Goal: Information Seeking & Learning: Find specific page/section

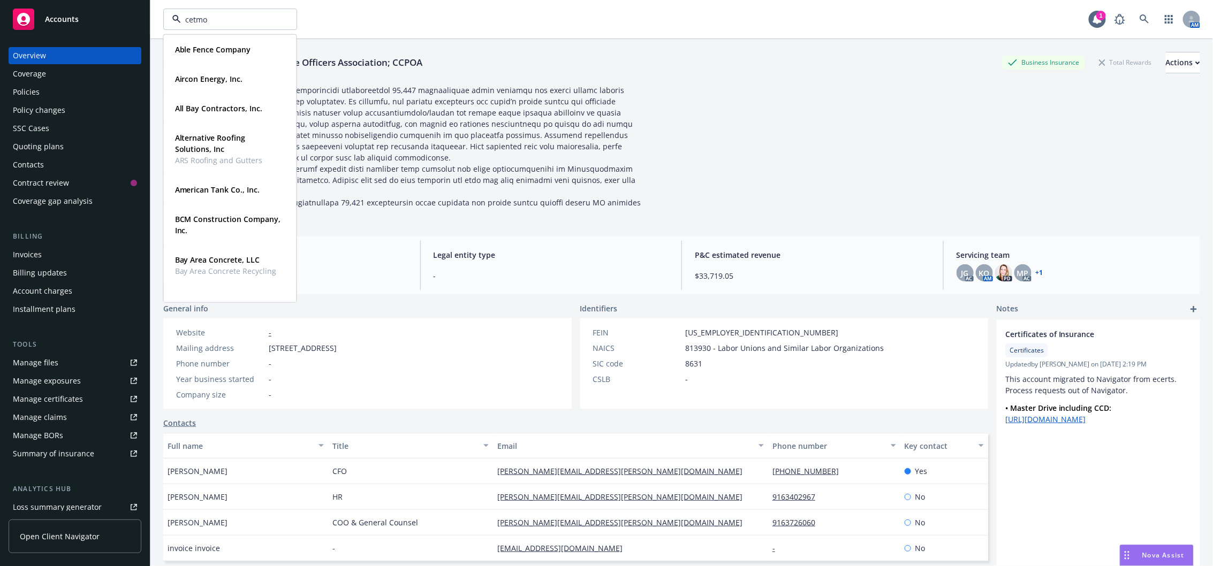
type input "cetmon"
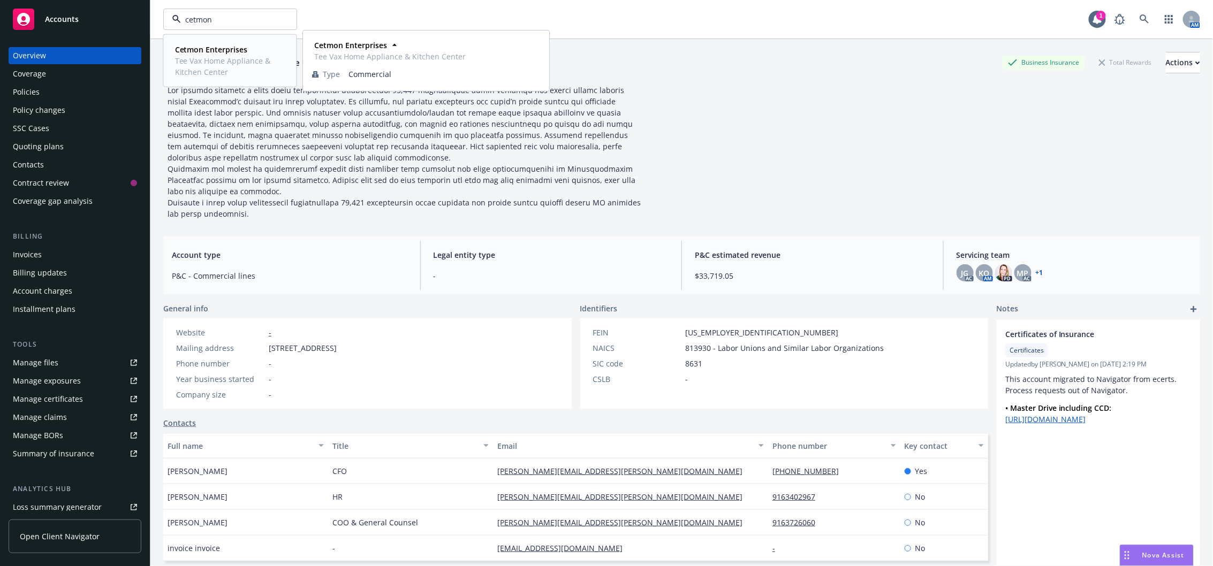
click at [224, 50] on strong "Cetmon Enterprises" at bounding box center [211, 49] width 73 height 10
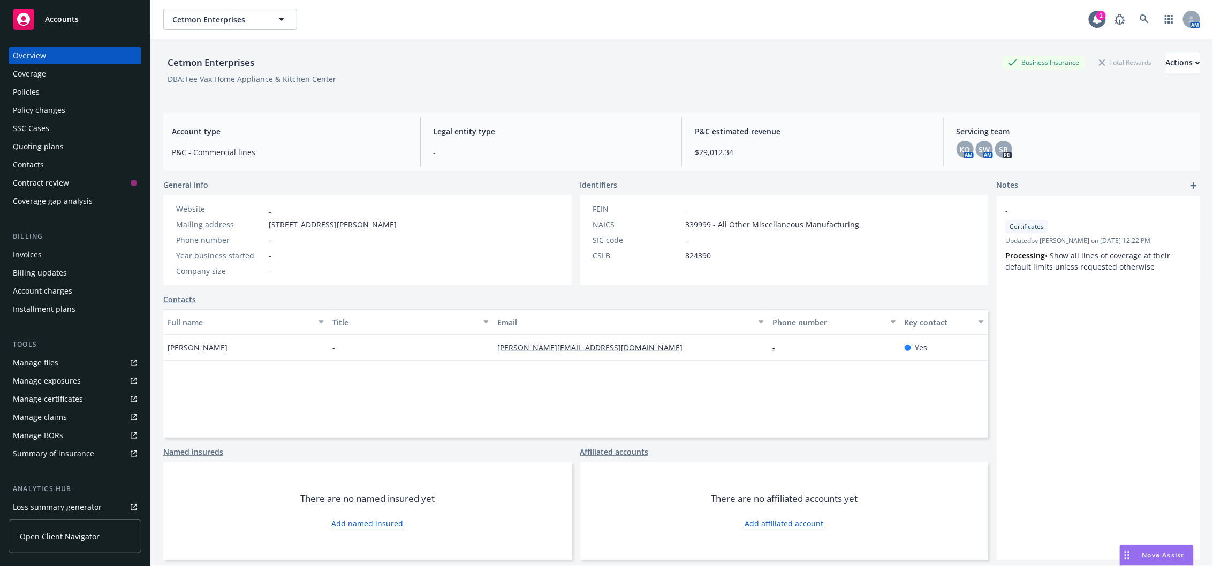
click at [55, 107] on div "Policy changes" at bounding box center [39, 110] width 52 height 17
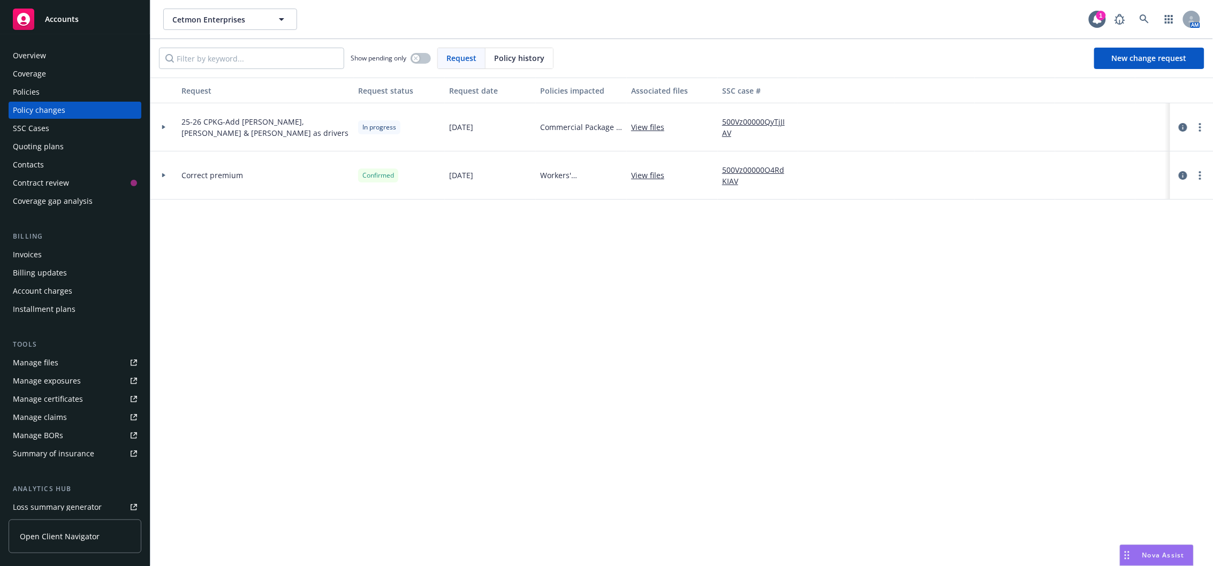
click at [161, 126] on div at bounding box center [164, 127] width 18 height 4
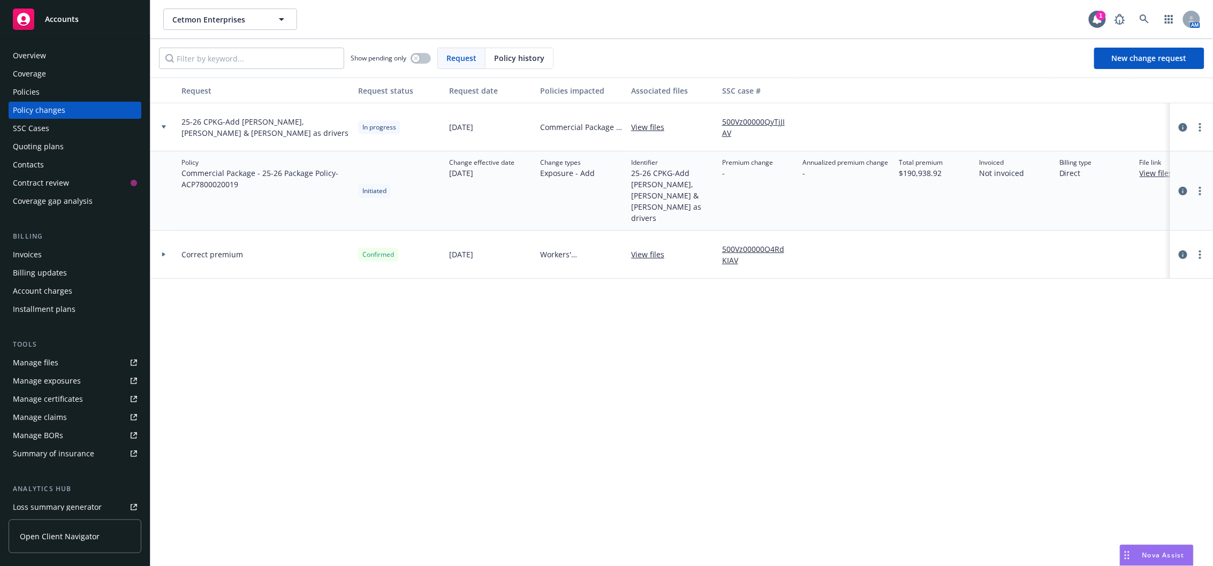
click at [642, 128] on link "View files" at bounding box center [652, 127] width 42 height 11
click at [47, 96] on div "Policies" at bounding box center [75, 92] width 124 height 17
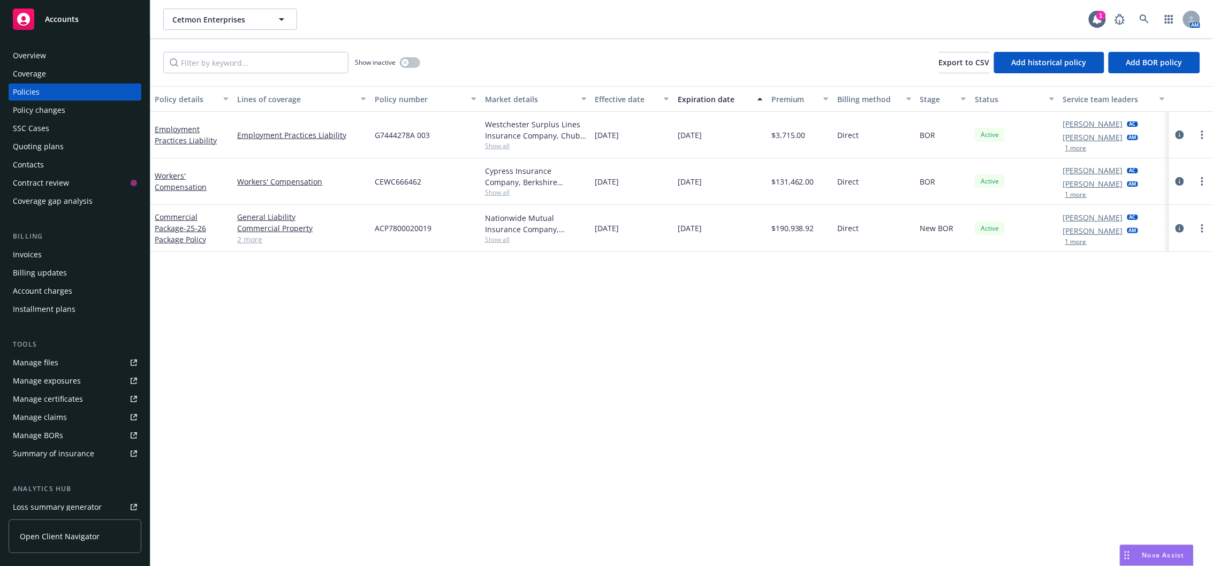
click at [247, 240] on link "2 more" at bounding box center [301, 239] width 129 height 11
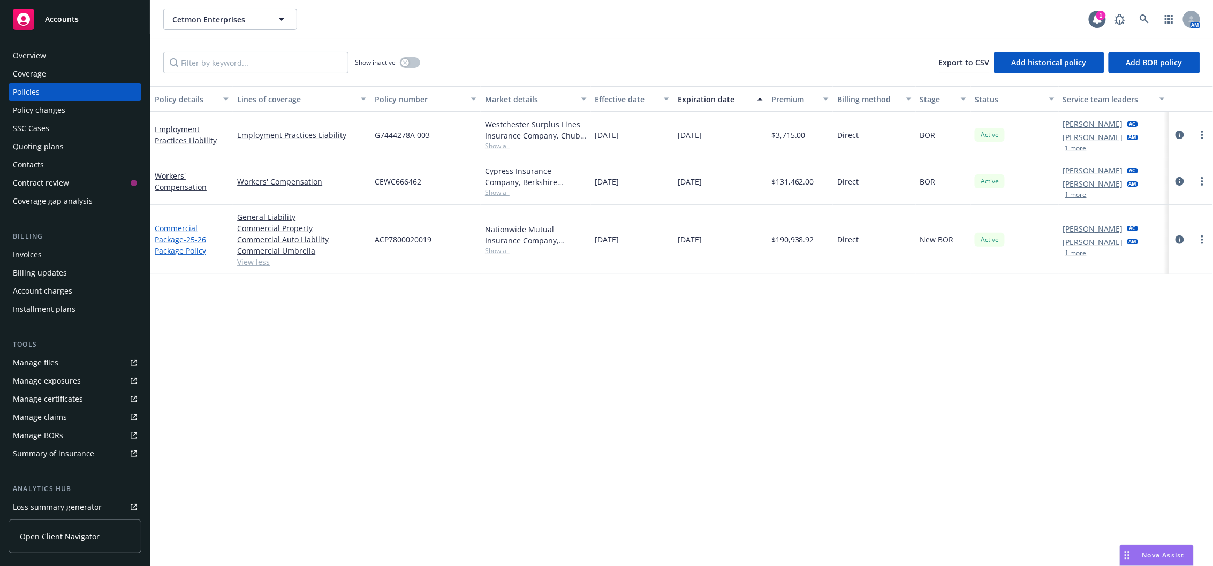
click at [198, 229] on link "Commercial Package - 25-26 Package Policy" at bounding box center [180, 239] width 51 height 33
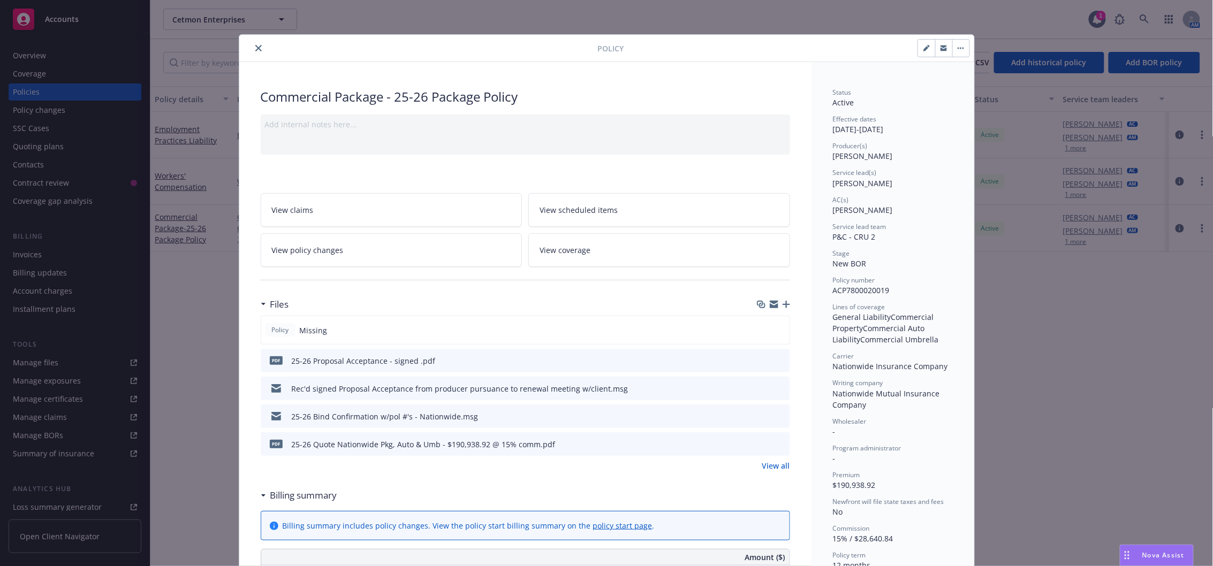
click at [777, 464] on link "View all" at bounding box center [776, 465] width 28 height 11
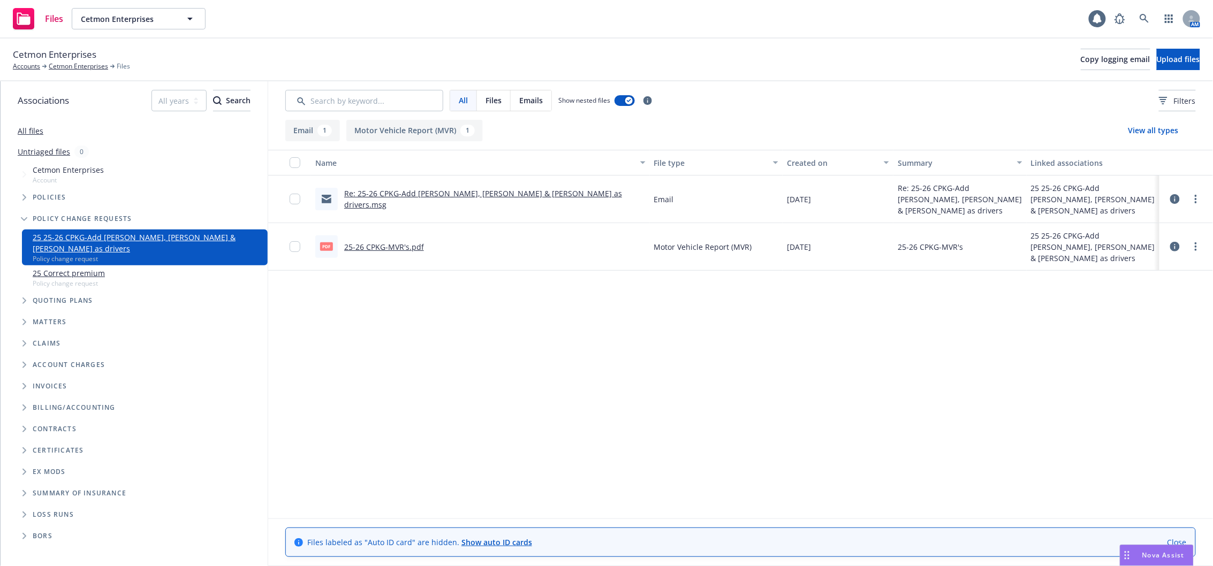
click at [409, 249] on link "25-26 CPKG-MVR's.pdf" at bounding box center [384, 247] width 80 height 10
click at [385, 246] on link "25-26 CPKG-MVR's.pdf" at bounding box center [384, 247] width 80 height 10
